Goal: Information Seeking & Learning: Learn about a topic

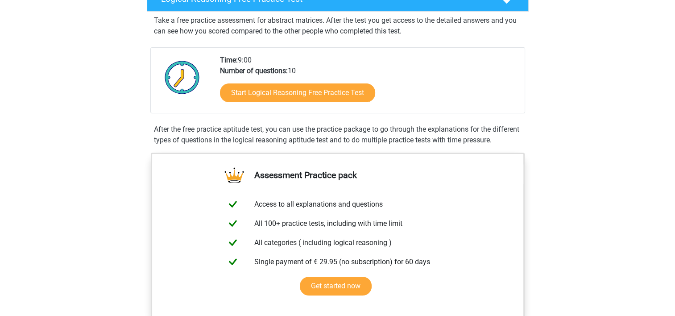
scroll to position [160, 0]
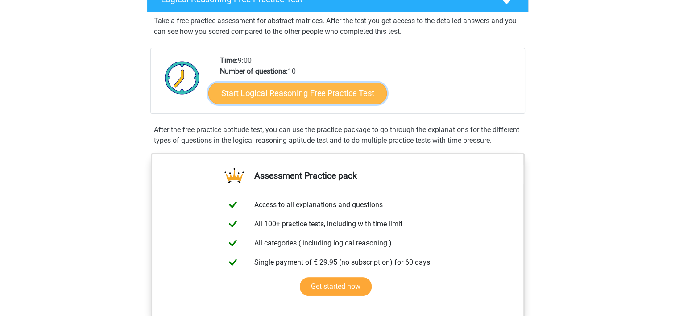
click at [351, 97] on link "Start Logical Reasoning Free Practice Test" at bounding box center [297, 92] width 178 height 21
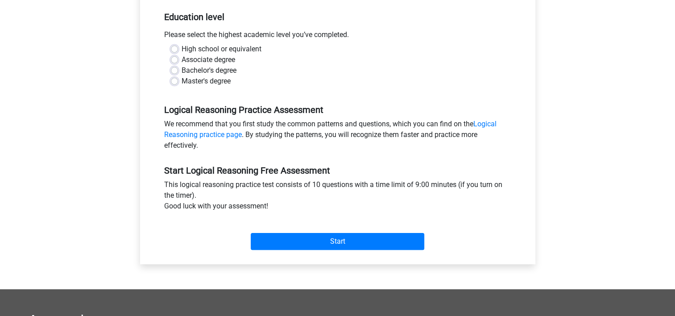
scroll to position [180, 0]
click at [199, 76] on label "Master's degree" at bounding box center [206, 81] width 49 height 11
click at [178, 76] on input "Master's degree" at bounding box center [174, 80] width 7 height 9
radio input "true"
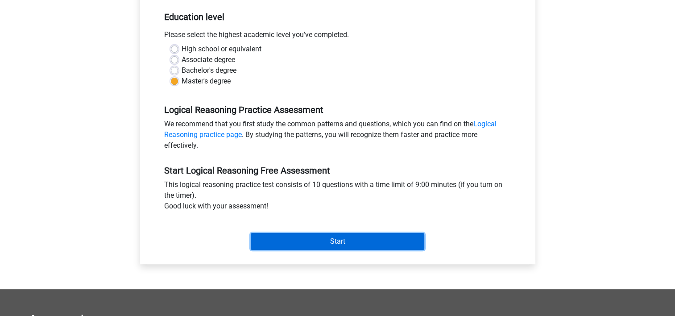
click at [337, 243] on input "Start" at bounding box center [338, 241] width 174 height 17
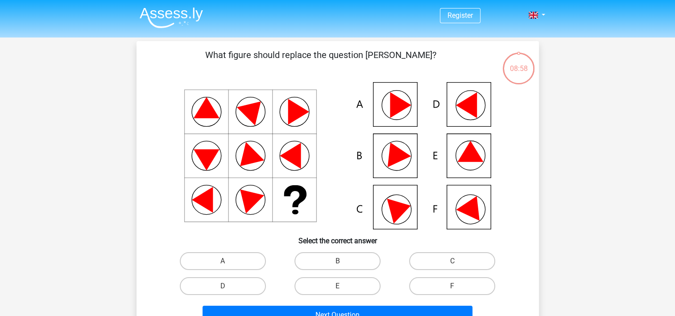
scroll to position [2, 0]
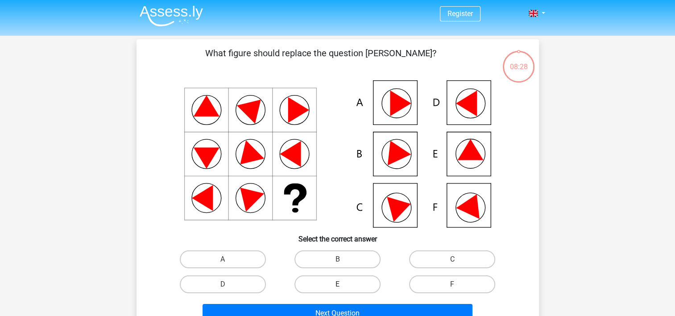
click at [341, 283] on label "E" at bounding box center [337, 284] width 86 height 18
click at [341, 284] on input "E" at bounding box center [340, 287] width 6 height 6
radio input "true"
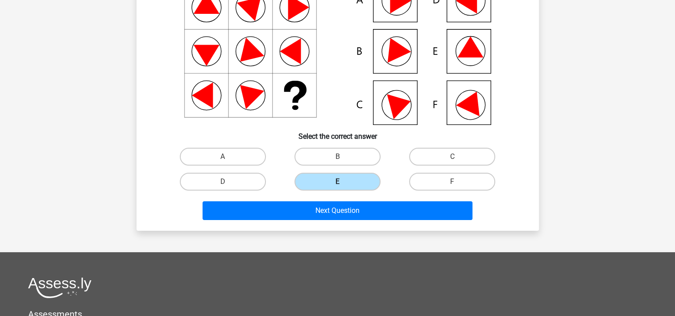
scroll to position [105, 0]
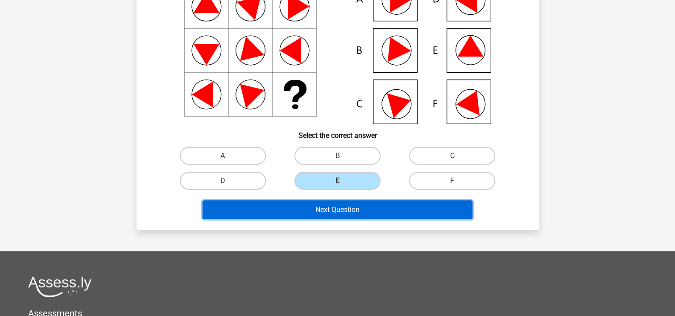
click at [339, 216] on button "Next Question" at bounding box center [338, 209] width 270 height 19
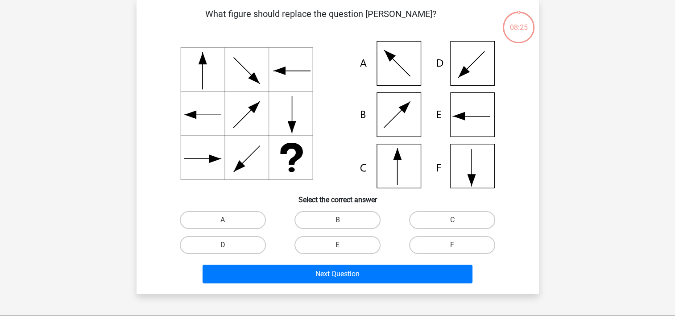
scroll to position [41, 0]
click at [484, 123] on icon at bounding box center [338, 114] width 360 height 147
click at [318, 244] on label "E" at bounding box center [337, 245] width 86 height 18
click at [337, 245] on input "E" at bounding box center [340, 248] width 6 height 6
radio input "true"
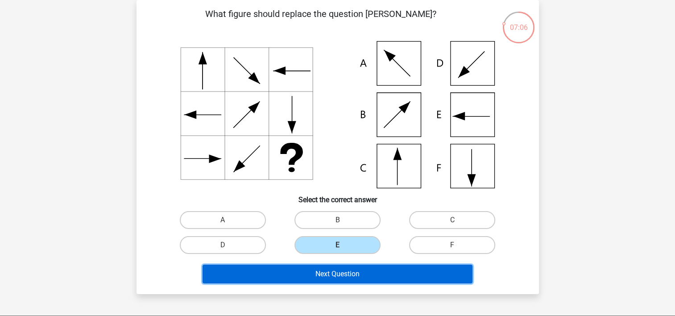
click at [375, 277] on button "Next Question" at bounding box center [338, 274] width 270 height 19
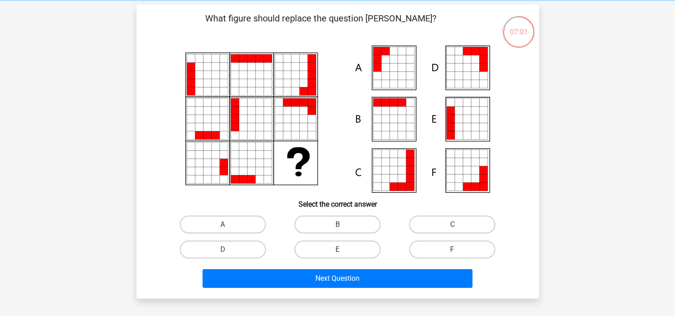
scroll to position [36, 0]
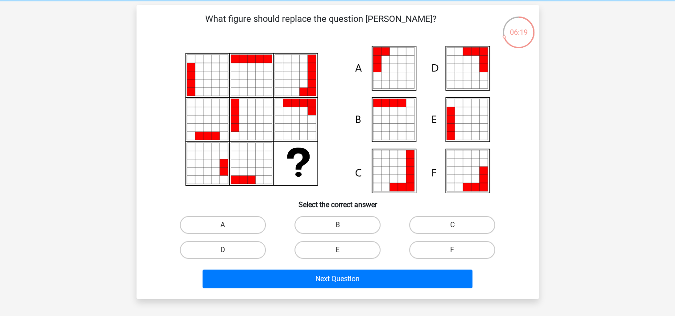
click at [388, 72] on icon at bounding box center [385, 76] width 8 height 8
click at [224, 224] on label "A" at bounding box center [223, 225] width 86 height 18
click at [224, 225] on input "A" at bounding box center [226, 228] width 6 height 6
radio input "true"
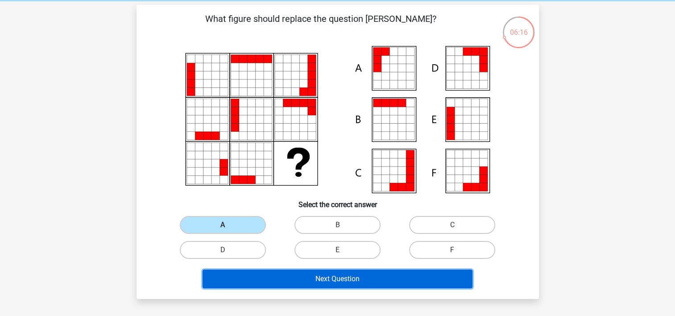
click at [363, 275] on button "Next Question" at bounding box center [338, 278] width 270 height 19
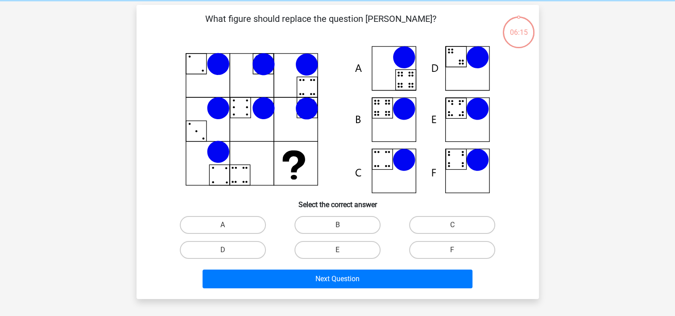
scroll to position [41, 0]
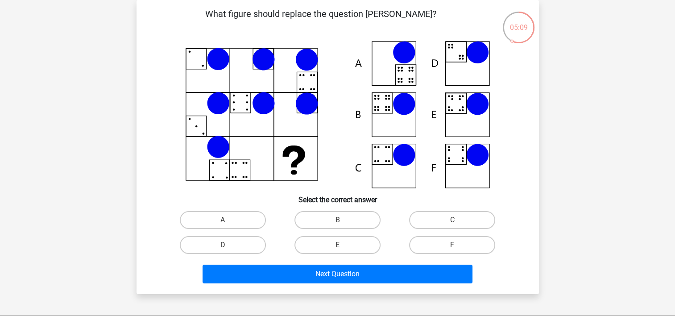
click at [404, 153] on icon at bounding box center [404, 155] width 23 height 23
click at [445, 223] on label "C" at bounding box center [452, 220] width 86 height 18
click at [452, 223] on input "C" at bounding box center [455, 223] width 6 height 6
radio input "true"
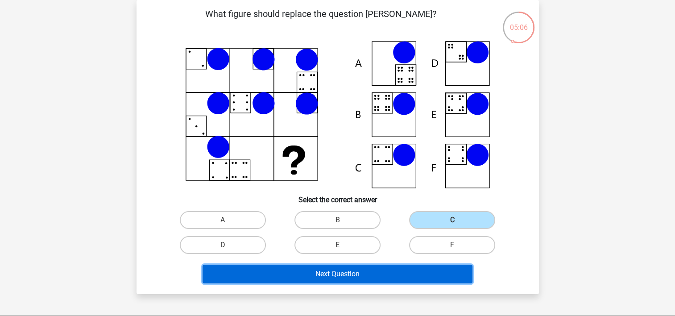
click at [345, 276] on button "Next Question" at bounding box center [338, 274] width 270 height 19
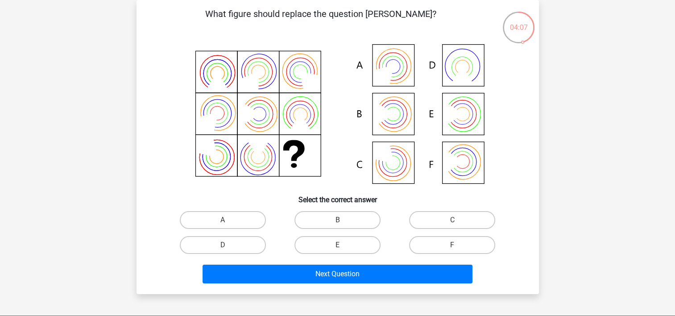
click at [393, 162] on icon at bounding box center [338, 114] width 360 height 147
click at [440, 221] on label "C" at bounding box center [452, 220] width 86 height 18
click at [452, 221] on input "C" at bounding box center [455, 223] width 6 height 6
radio input "true"
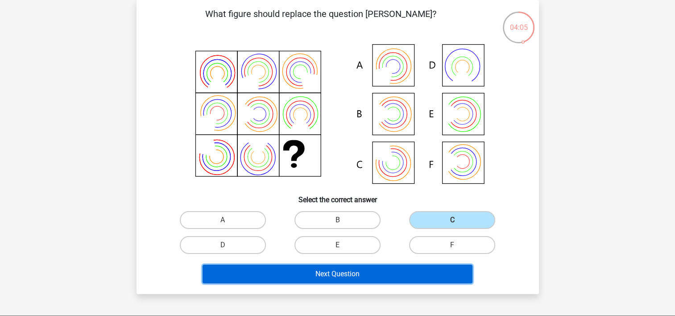
click at [362, 276] on button "Next Question" at bounding box center [338, 274] width 270 height 19
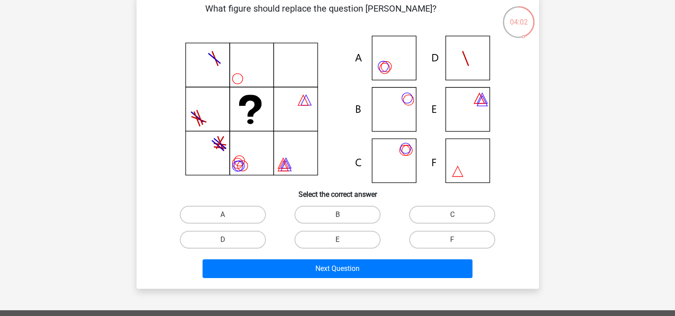
scroll to position [51, 0]
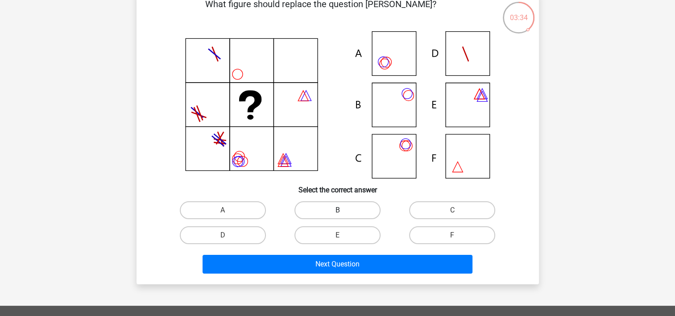
click at [343, 203] on label "B" at bounding box center [337, 210] width 86 height 18
click at [343, 210] on input "B" at bounding box center [340, 213] width 6 height 6
radio input "true"
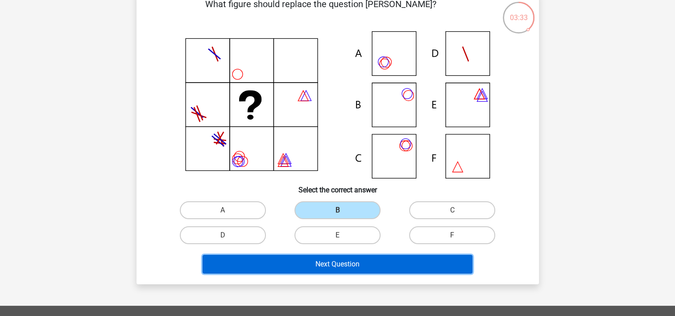
click at [378, 262] on button "Next Question" at bounding box center [338, 264] width 270 height 19
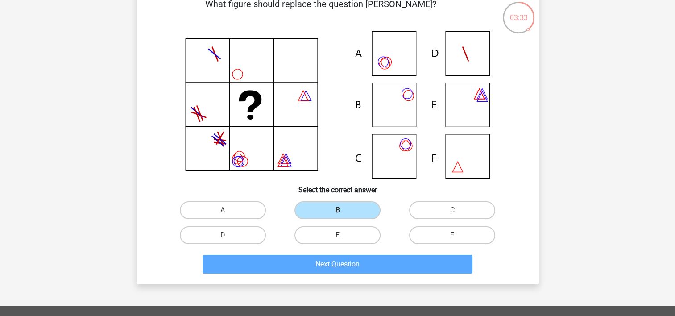
scroll to position [41, 0]
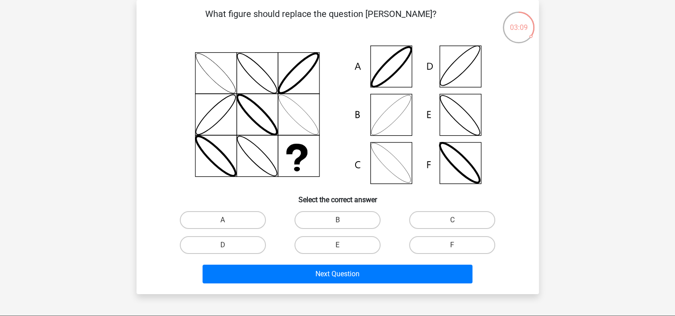
click at [338, 220] on input "B" at bounding box center [340, 223] width 6 height 6
radio input "true"
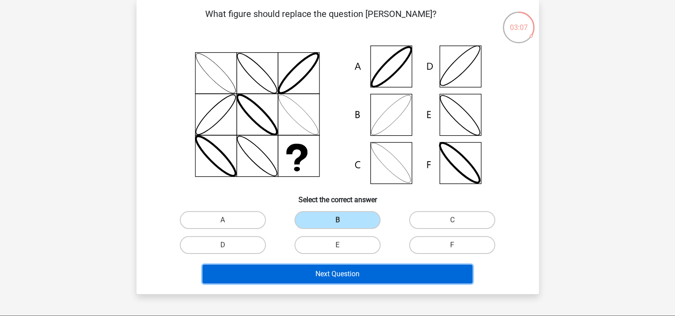
click at [396, 277] on button "Next Question" at bounding box center [338, 274] width 270 height 19
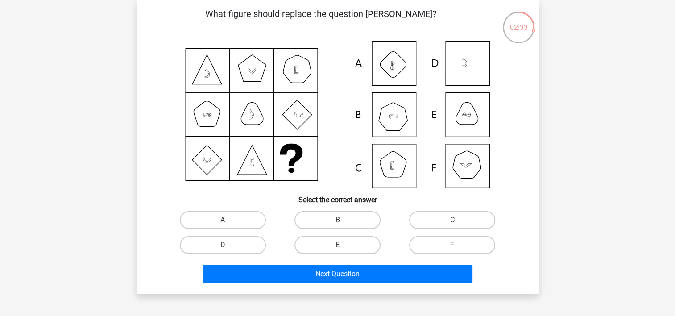
click at [341, 220] on input "B" at bounding box center [340, 223] width 6 height 6
radio input "true"
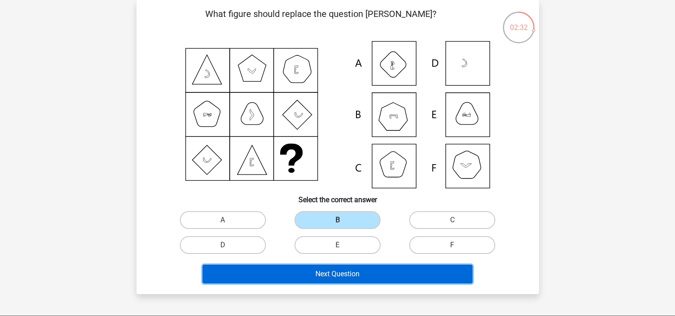
click at [397, 273] on button "Next Question" at bounding box center [338, 274] width 270 height 19
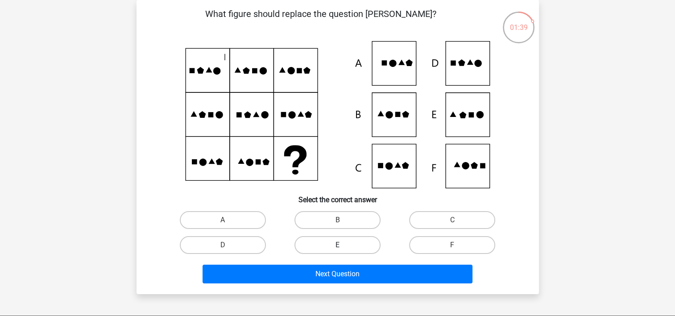
click at [332, 245] on label "E" at bounding box center [337, 245] width 86 height 18
click at [337, 245] on input "E" at bounding box center [340, 248] width 6 height 6
radio input "true"
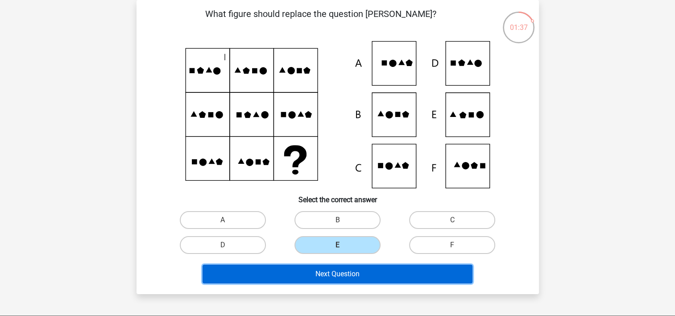
click at [375, 273] on button "Next Question" at bounding box center [338, 274] width 270 height 19
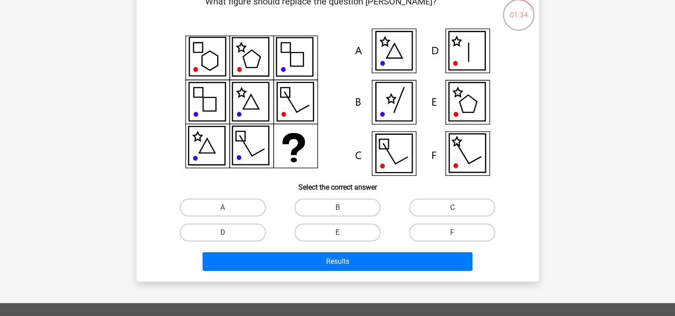
scroll to position [53, 0]
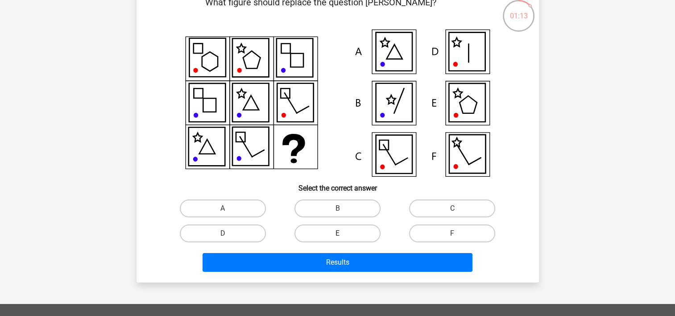
click at [327, 231] on label "E" at bounding box center [337, 233] width 86 height 18
click at [337, 233] on input "E" at bounding box center [340, 236] width 6 height 6
radio input "true"
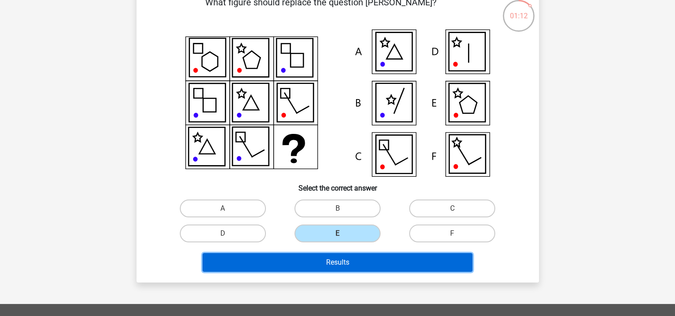
click at [365, 264] on button "Results" at bounding box center [338, 262] width 270 height 19
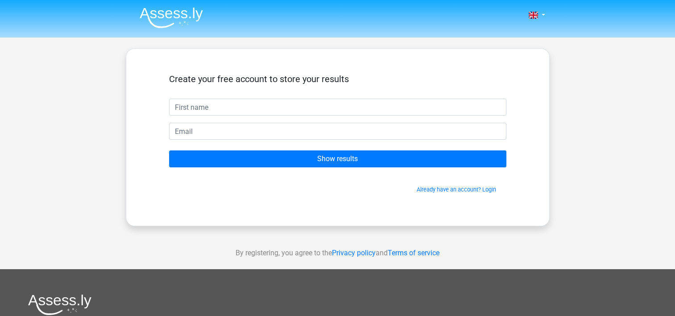
click at [357, 109] on input "text" at bounding box center [337, 107] width 337 height 17
type input "[EMAIL_ADDRESS][DOMAIN_NAME]"
drag, startPoint x: 291, startPoint y: 112, endPoint x: 100, endPoint y: 108, distance: 191.0
click at [100, 108] on div "Nederlands English" at bounding box center [337, 252] width 675 height 505
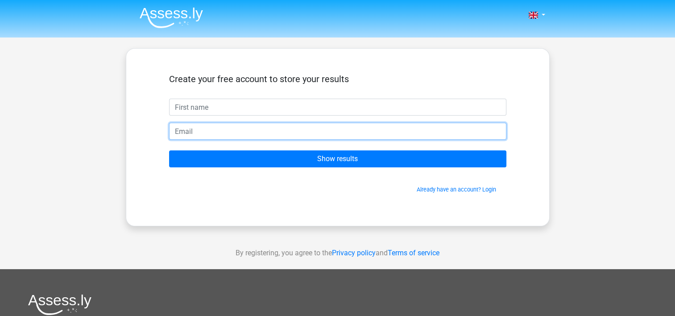
click at [204, 132] on input "email" at bounding box center [337, 131] width 337 height 17
paste input "[EMAIL_ADDRESS][DOMAIN_NAME]"
type input "[EMAIL_ADDRESS][DOMAIN_NAME]"
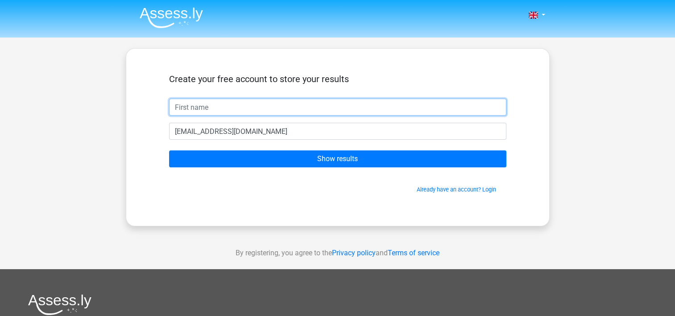
click at [236, 111] on input "text" at bounding box center [337, 107] width 337 height 17
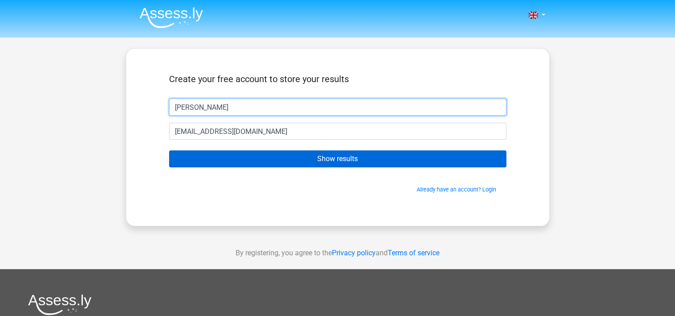
type input "Joe"
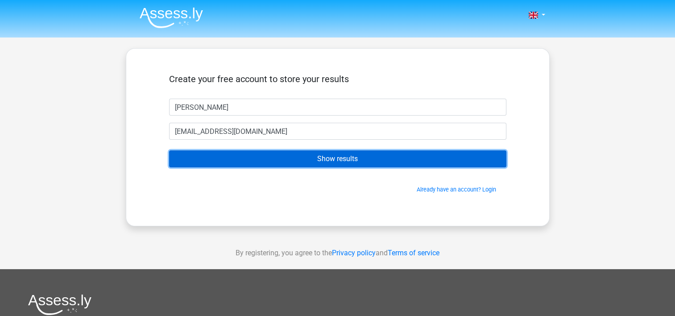
click at [327, 158] on input "Show results" at bounding box center [337, 158] width 337 height 17
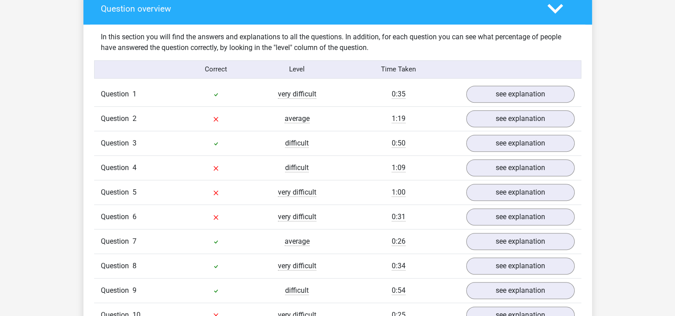
scroll to position [667, 0]
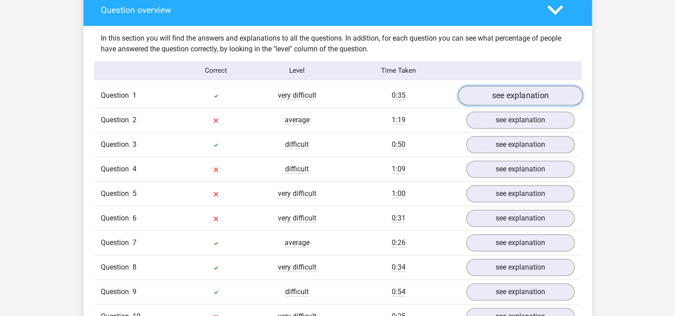
click at [555, 97] on link "see explanation" at bounding box center [520, 96] width 124 height 20
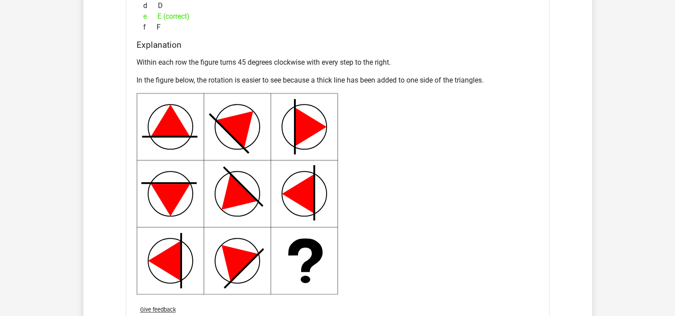
scroll to position [1133, 0]
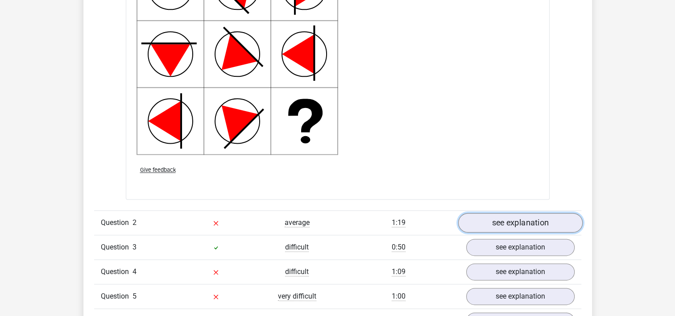
click at [550, 221] on link "see explanation" at bounding box center [520, 223] width 124 height 20
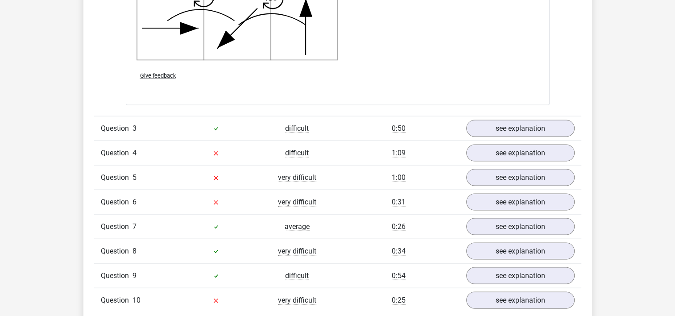
scroll to position [1804, 0]
click at [528, 154] on link "see explanation" at bounding box center [520, 153] width 124 height 20
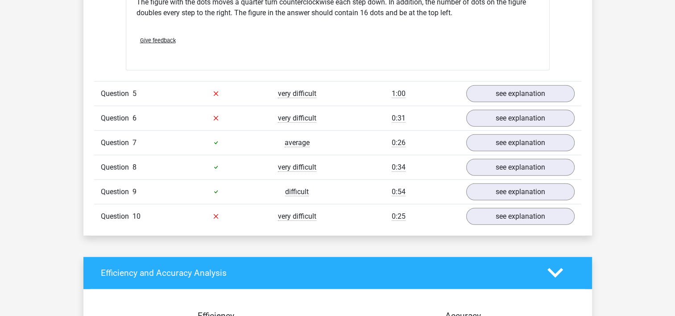
scroll to position [2248, 0]
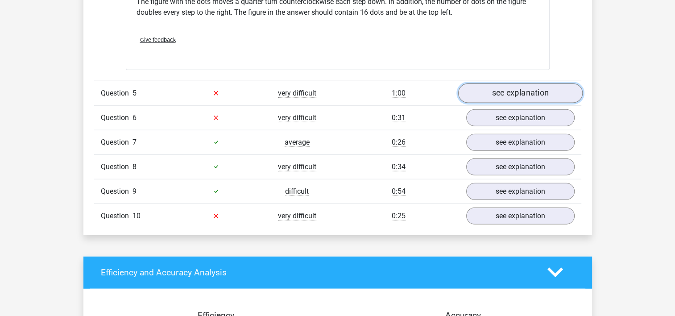
click at [515, 89] on link "see explanation" at bounding box center [520, 93] width 124 height 20
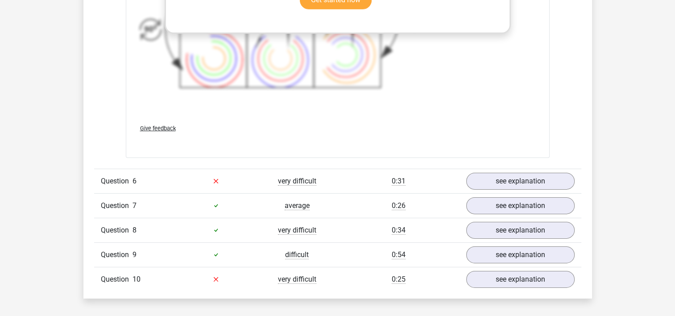
scroll to position [2783, 0]
click at [516, 178] on link "see explanation" at bounding box center [520, 182] width 124 height 20
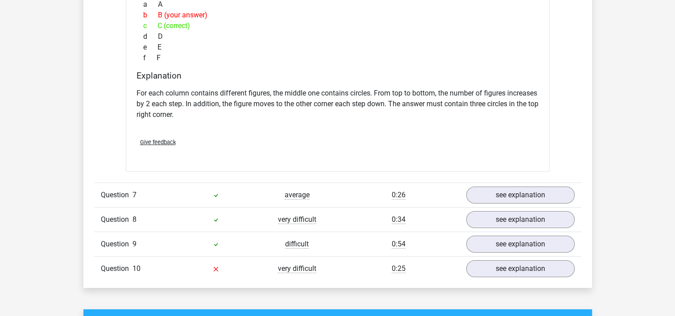
scroll to position [3165, 0]
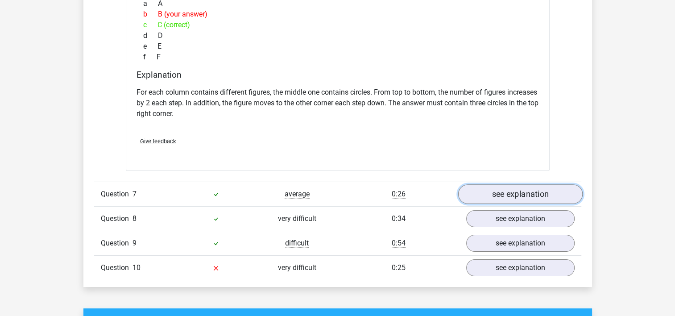
click at [532, 189] on link "see explanation" at bounding box center [520, 194] width 124 height 20
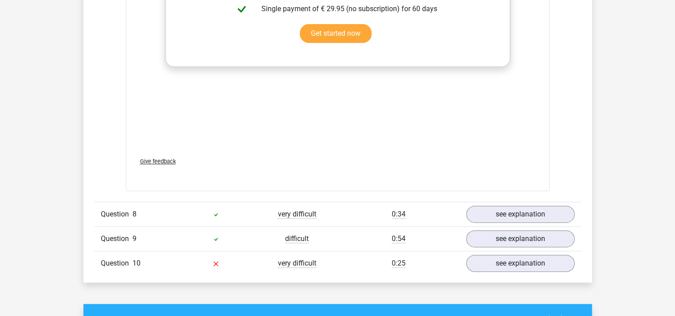
scroll to position [3769, 0]
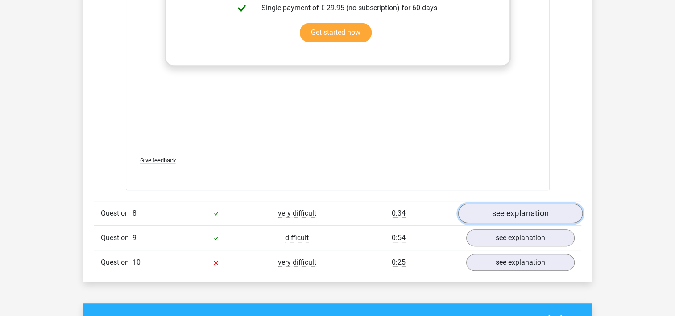
click at [520, 212] on link "see explanation" at bounding box center [520, 213] width 124 height 20
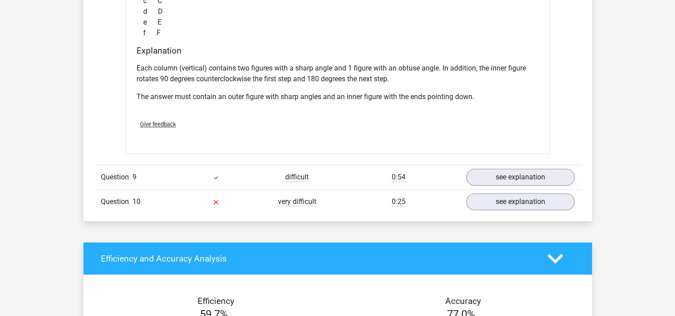
scroll to position [4209, 0]
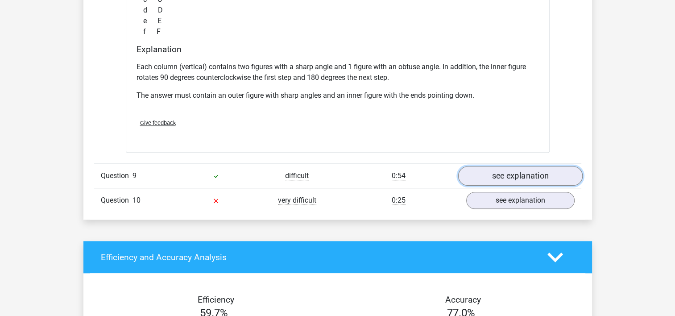
click at [516, 172] on link "see explanation" at bounding box center [520, 176] width 124 height 20
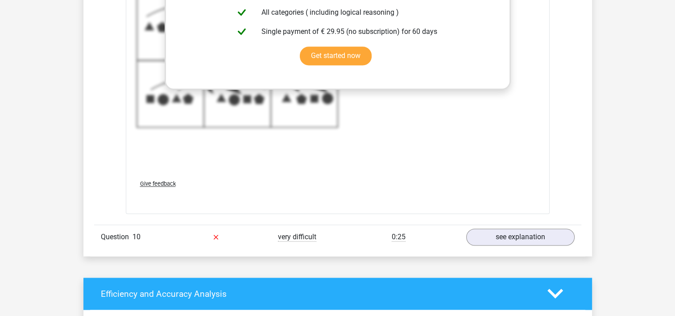
scroll to position [4771, 0]
click at [491, 236] on link "see explanation" at bounding box center [520, 237] width 124 height 20
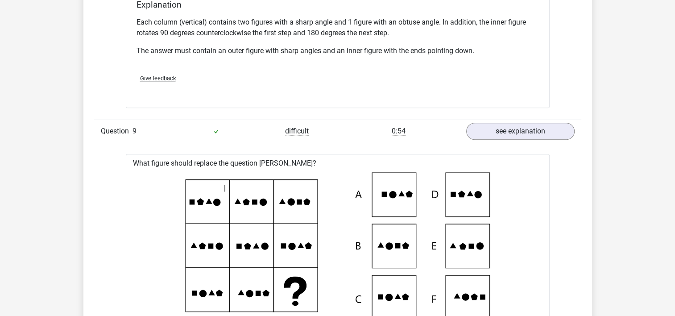
scroll to position [4234, 0]
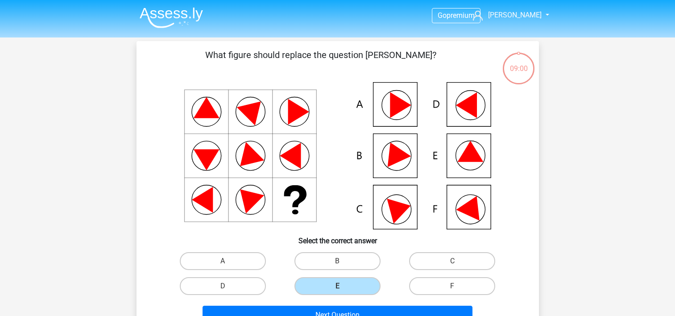
scroll to position [53, 0]
